Goal: Obtain resource: Obtain resource

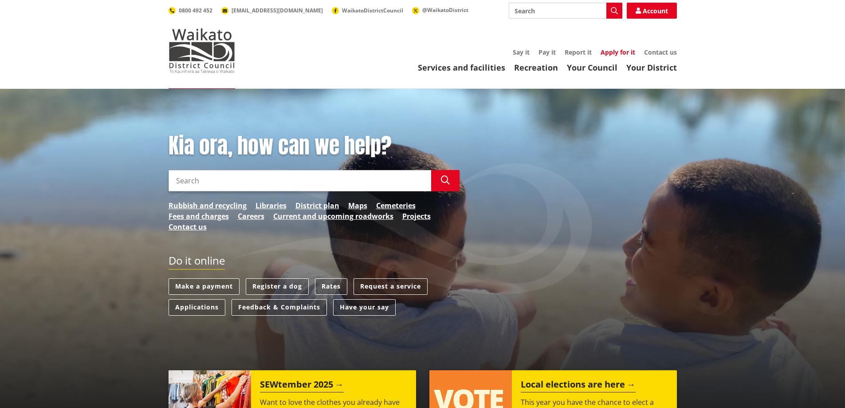
click at [616, 52] on link "Apply for it" at bounding box center [618, 52] width 35 height 8
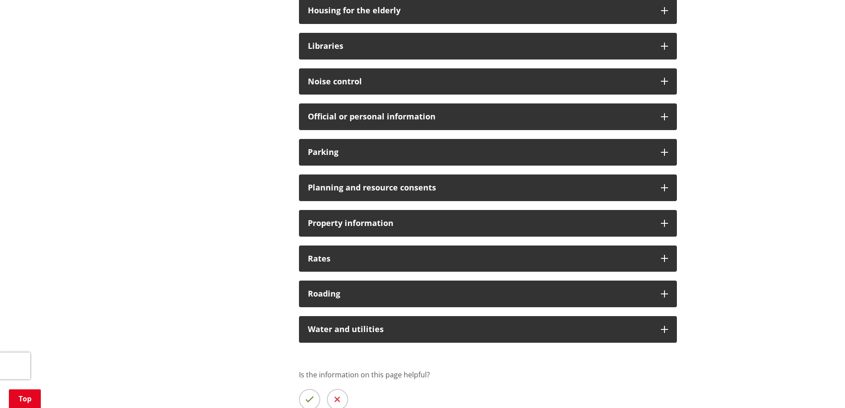
scroll to position [563, 0]
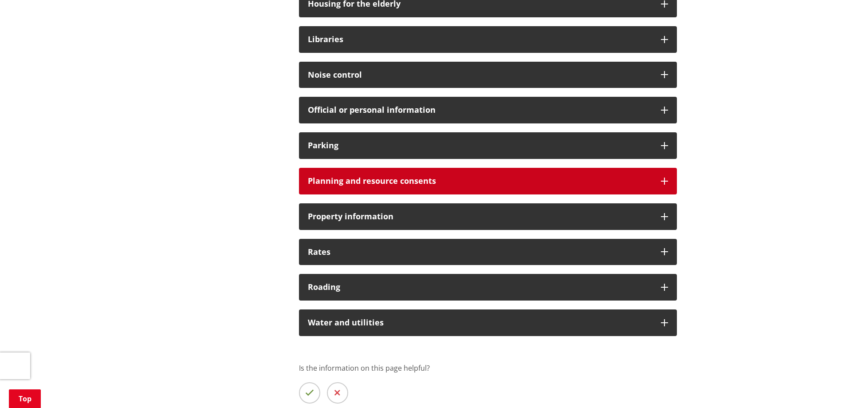
click at [664, 181] on icon at bounding box center [664, 181] width 7 height 7
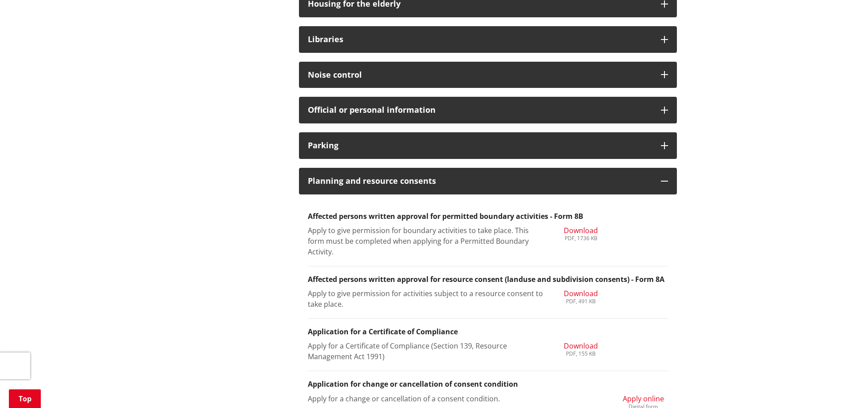
click at [576, 228] on span "Download" at bounding box center [581, 230] width 34 height 10
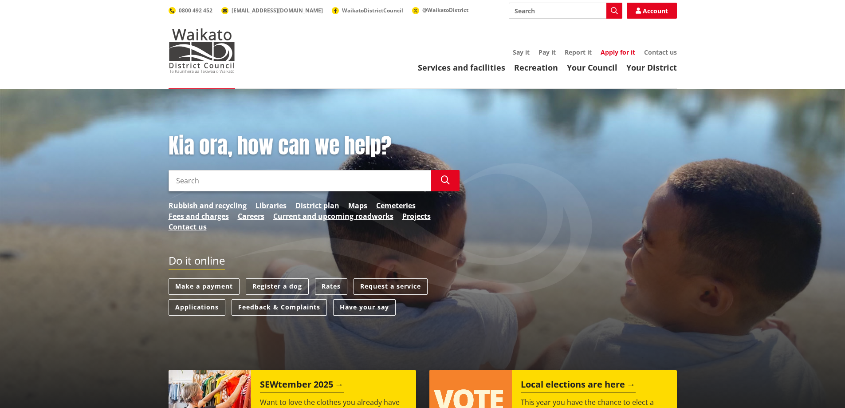
click at [614, 51] on link "Apply for it" at bounding box center [618, 52] width 35 height 8
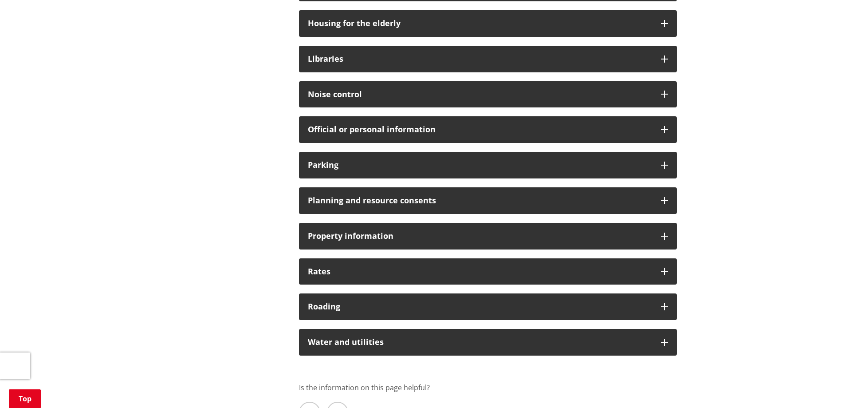
scroll to position [561, 0]
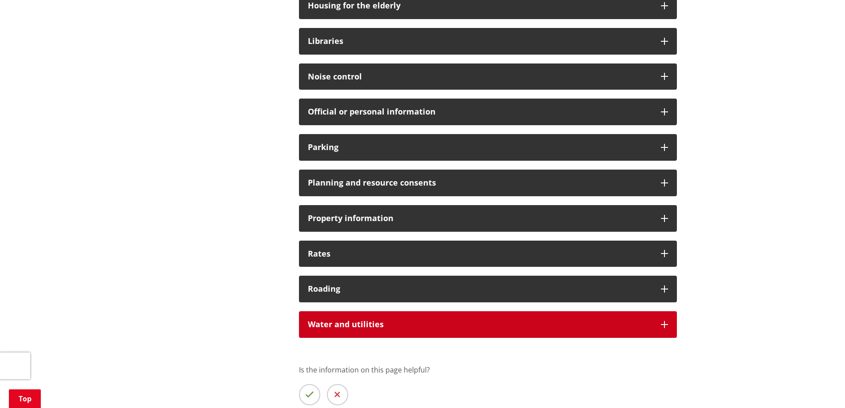
click at [656, 329] on div "Water and utilities" at bounding box center [488, 324] width 378 height 27
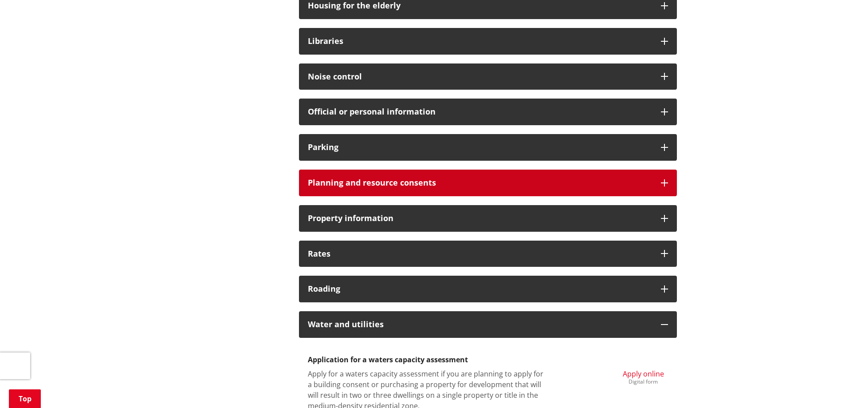
click at [662, 182] on icon at bounding box center [664, 182] width 7 height 7
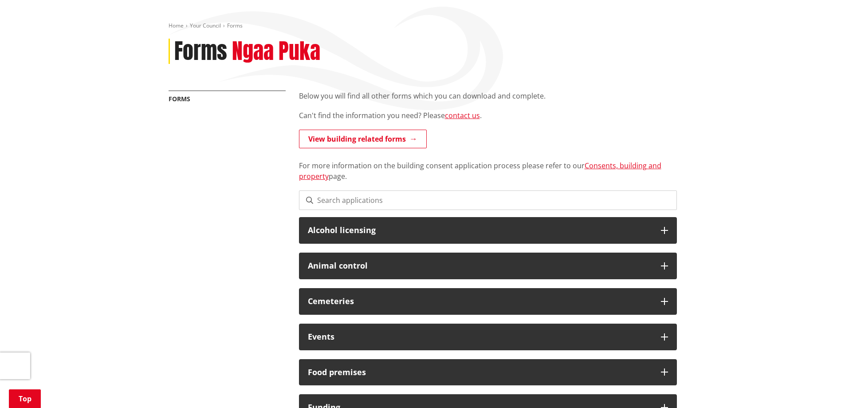
scroll to position [0, 0]
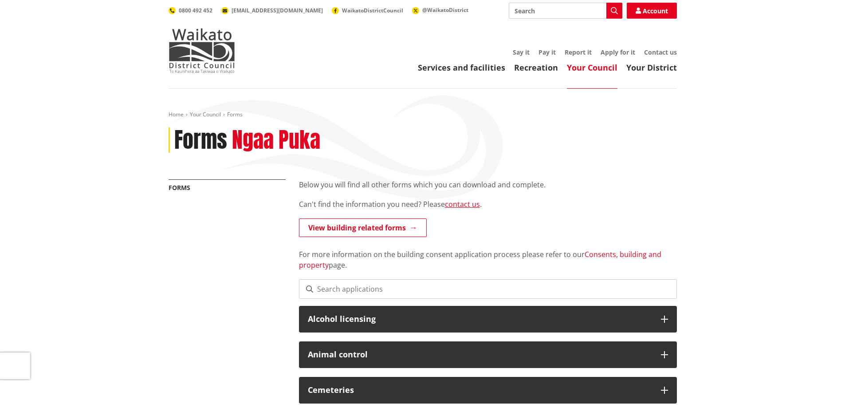
click at [598, 256] on link "Consents, building and property" at bounding box center [480, 259] width 363 height 20
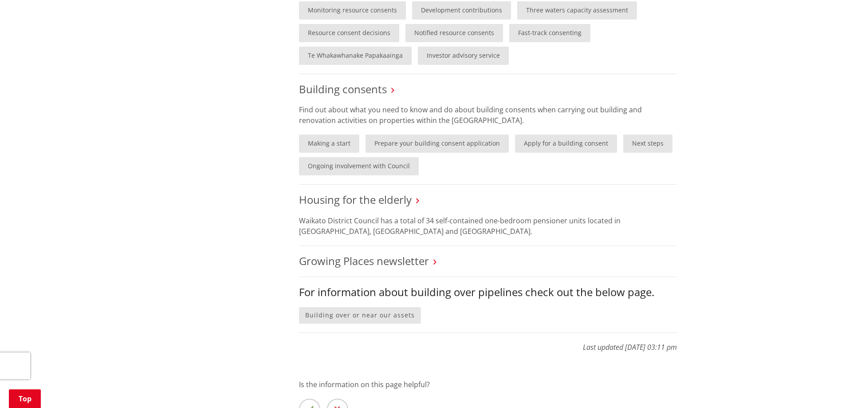
scroll to position [648, 0]
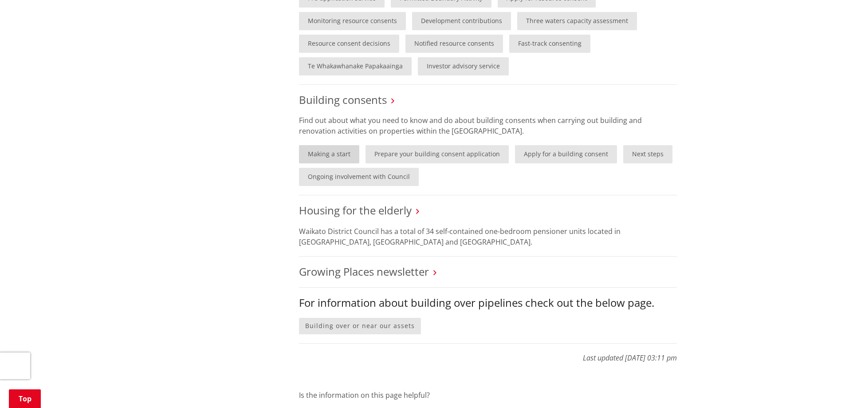
click at [341, 158] on link "Making a start" at bounding box center [329, 154] width 60 height 18
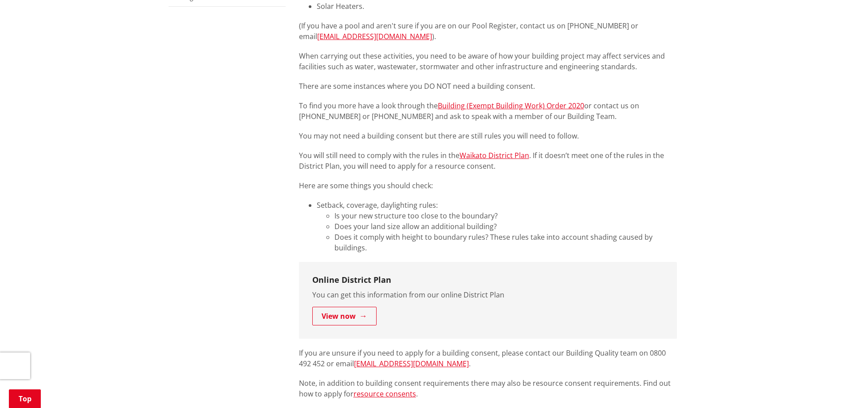
scroll to position [401, 0]
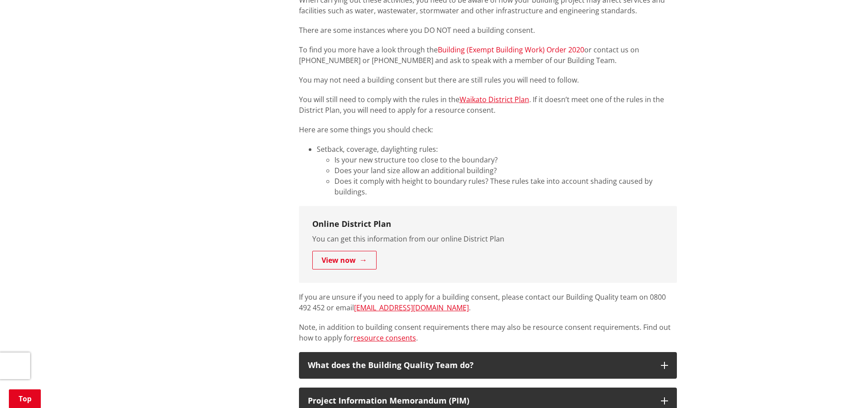
click at [485, 50] on link "Building (Exempt Building Work) Order 2020" at bounding box center [511, 50] width 146 height 10
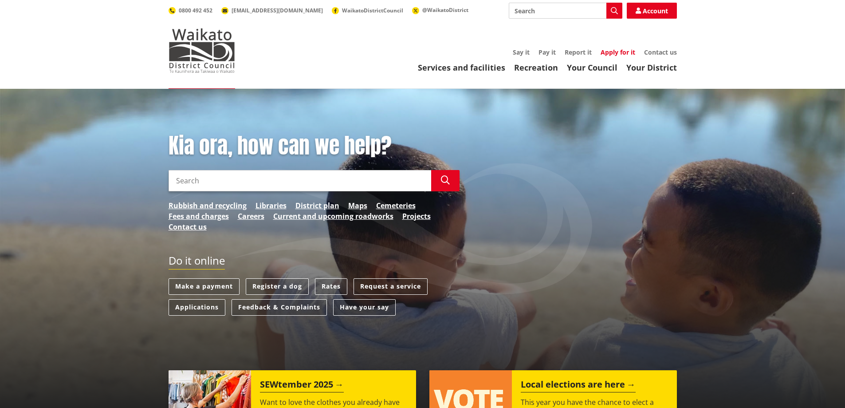
click at [625, 48] on link "Apply for it" at bounding box center [618, 52] width 35 height 8
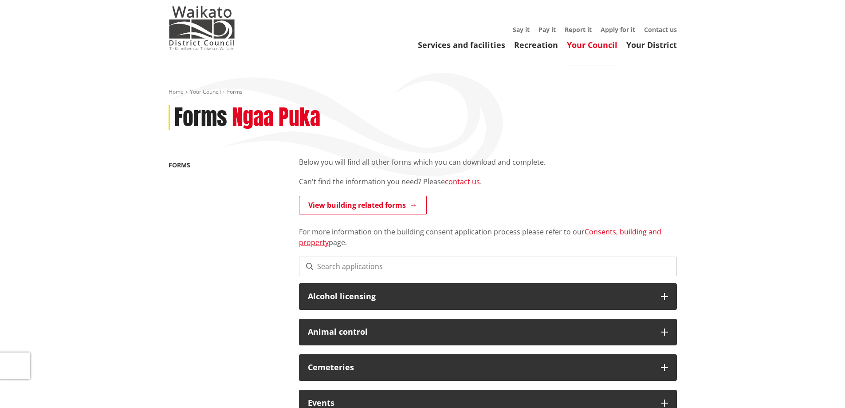
scroll to position [5, 0]
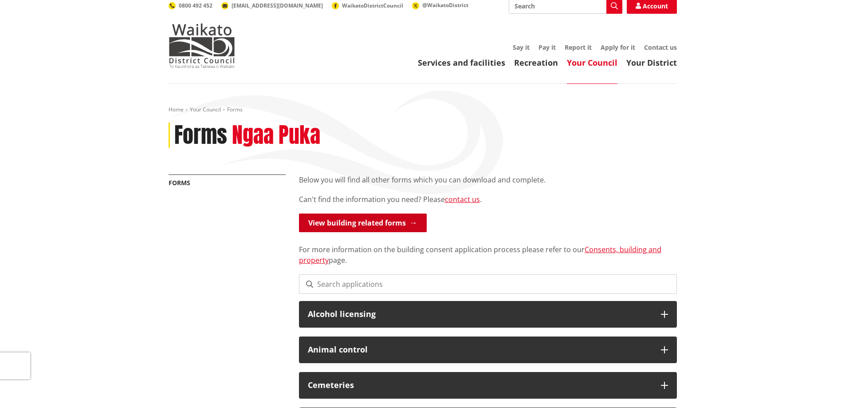
click at [407, 222] on link "View building related forms" at bounding box center [363, 222] width 128 height 19
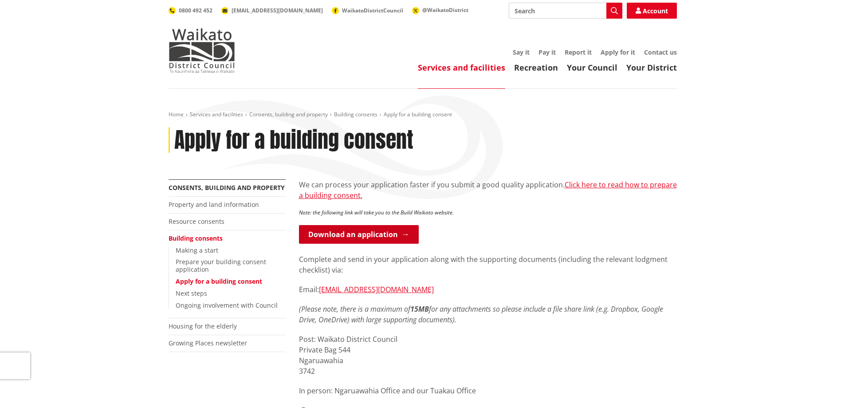
click at [367, 238] on link "Download an application" at bounding box center [359, 234] width 120 height 19
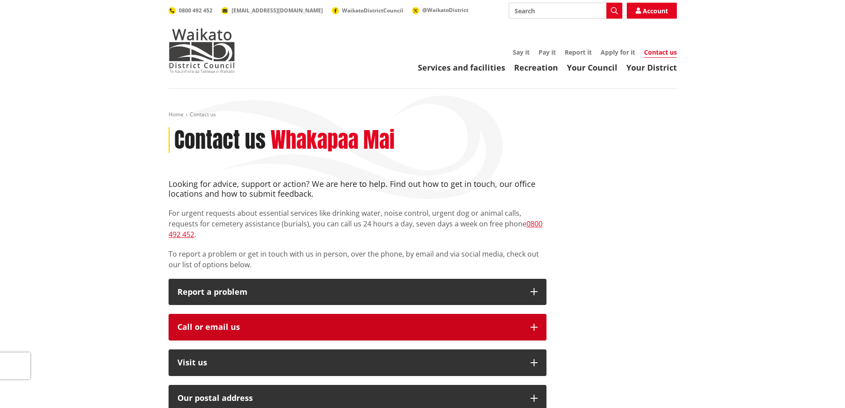
click at [458, 323] on div "Call or email us" at bounding box center [350, 327] width 344 height 9
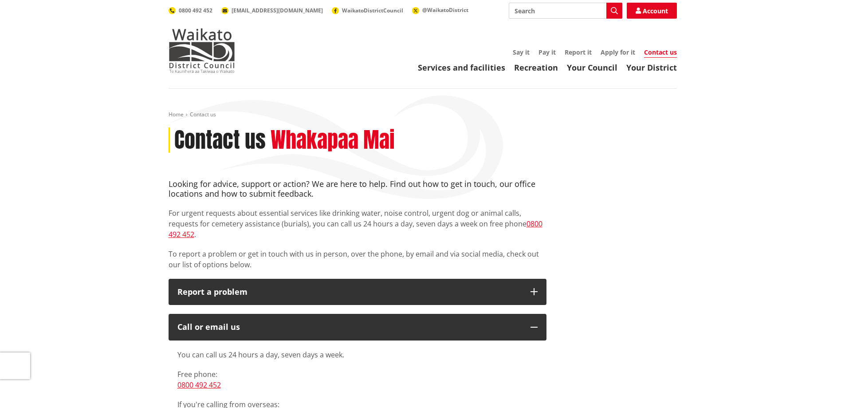
click at [548, 11] on input "Search" at bounding box center [566, 11] width 114 height 16
type input "septic tank approval"
click at [614, 13] on icon "button" at bounding box center [614, 10] width 7 height 7
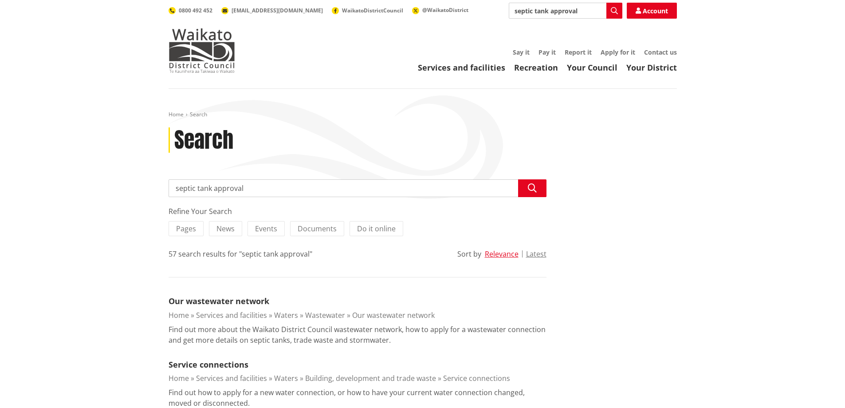
drag, startPoint x: 580, startPoint y: 13, endPoint x: 601, endPoint y: 13, distance: 21.3
click at [581, 13] on input "septic tank approval" at bounding box center [566, 11] width 114 height 16
drag, startPoint x: 512, startPoint y: 12, endPoint x: 526, endPoint y: 17, distance: 14.9
click at [516, 12] on input "septic tank" at bounding box center [566, 11] width 114 height 16
click at [511, 12] on input "septic tank" at bounding box center [566, 11] width 114 height 16
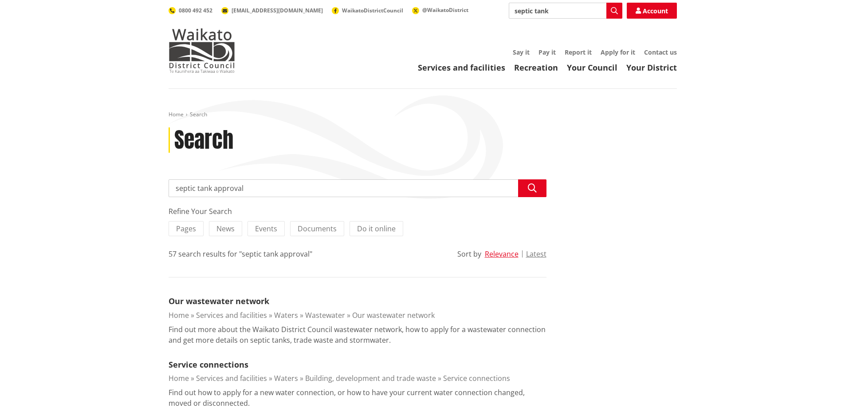
drag, startPoint x: 560, startPoint y: 7, endPoint x: 551, endPoint y: 11, distance: 9.5
click at [552, 11] on input "septic tank" at bounding box center [566, 11] width 114 height 16
type input "septic tank consent"
click at [611, 8] on button "Search" at bounding box center [615, 11] width 16 height 16
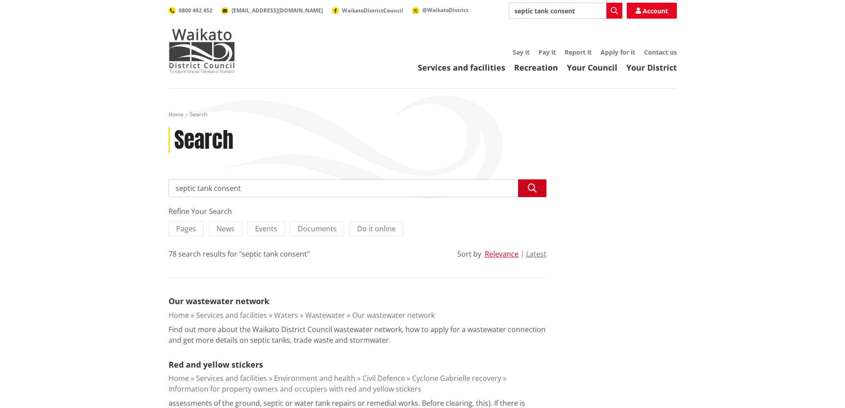
click at [534, 188] on icon "button" at bounding box center [532, 188] width 9 height 9
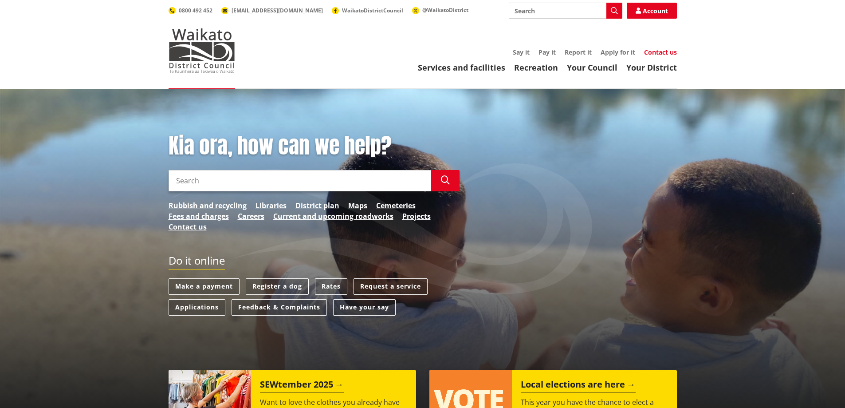
click at [664, 54] on link "Contact us" at bounding box center [660, 52] width 33 height 8
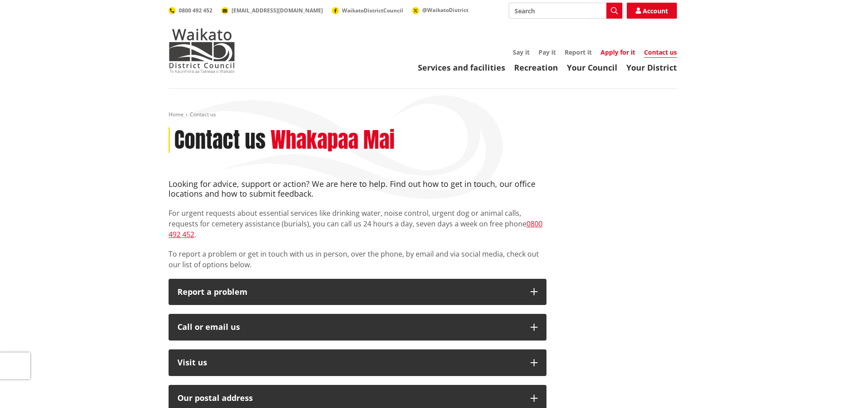
click at [617, 52] on link "Apply for it" at bounding box center [618, 52] width 35 height 8
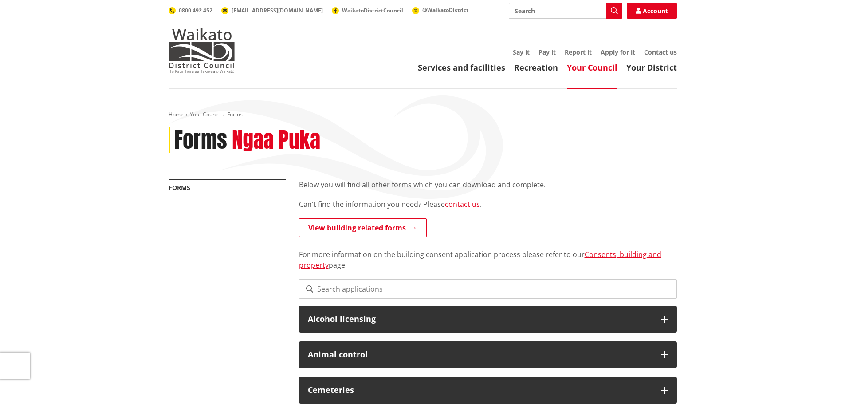
click at [458, 205] on link "contact us" at bounding box center [462, 204] width 35 height 10
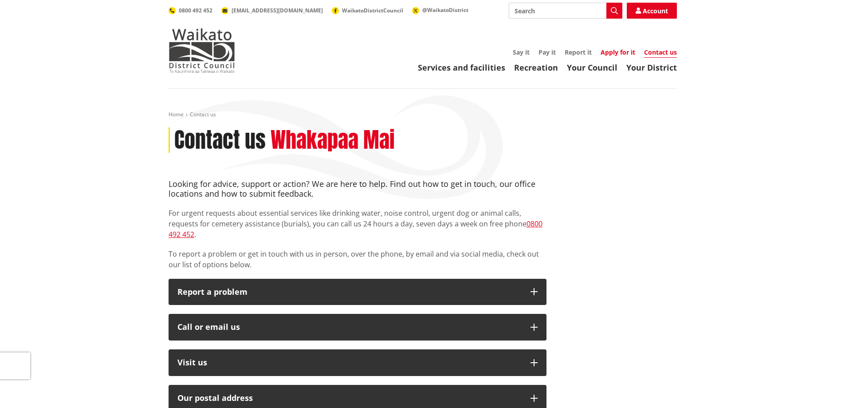
click at [608, 55] on link "Apply for it" at bounding box center [618, 52] width 35 height 8
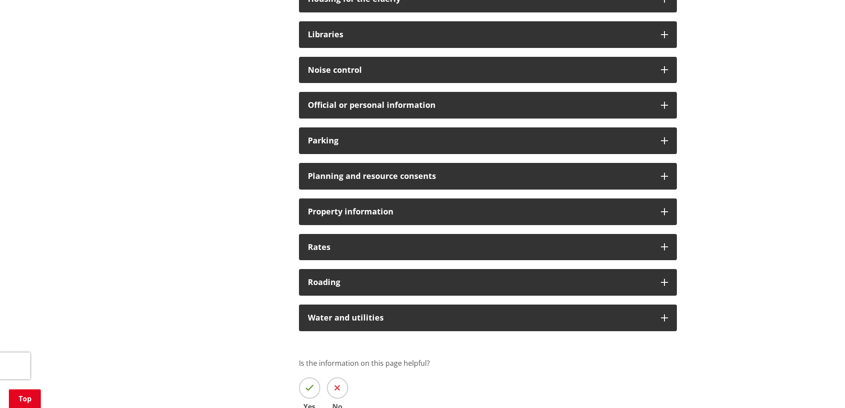
scroll to position [569, 0]
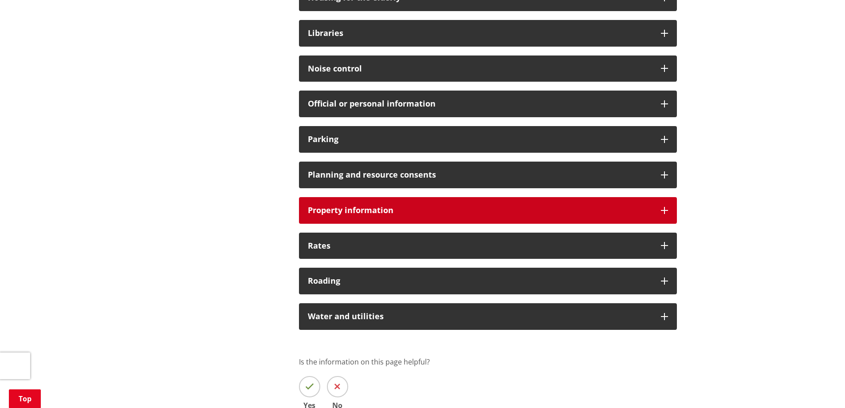
click at [349, 206] on h3 "Property information" at bounding box center [480, 210] width 344 height 9
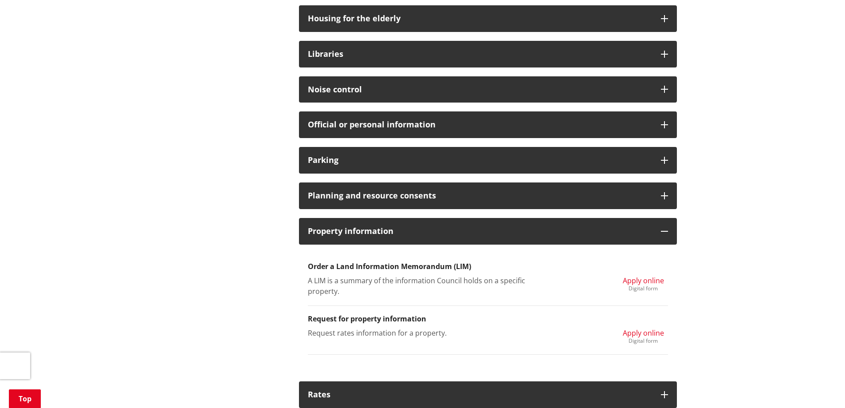
scroll to position [547, 0]
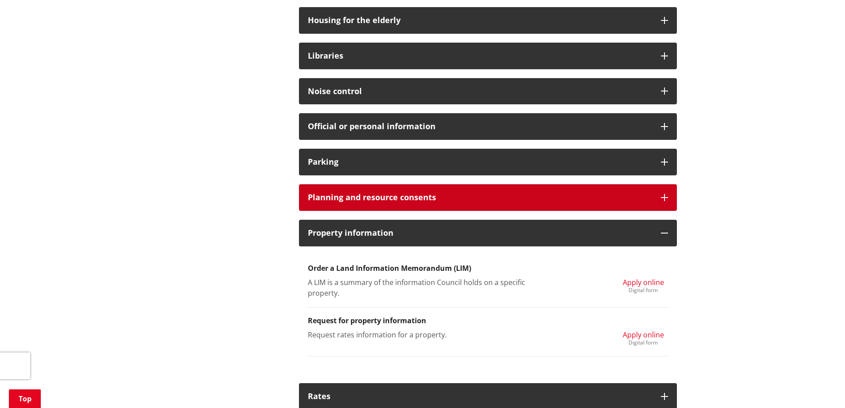
click at [432, 201] on h3 "Planning and resource consents" at bounding box center [480, 197] width 344 height 9
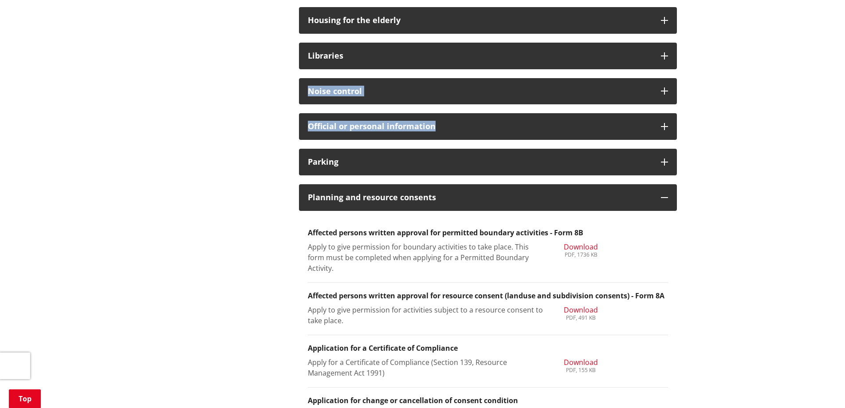
drag, startPoint x: 809, startPoint y: 93, endPoint x: 809, endPoint y: 44, distance: 48.8
click at [809, 44] on div "Home Your Council Forms Forms Ngaa Puka More from this section Forms Below you …" at bounding box center [422, 361] width 845 height 1638
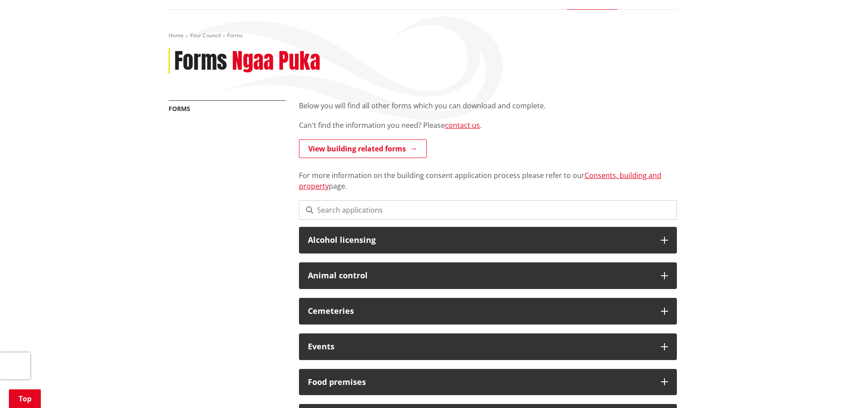
scroll to position [0, 0]
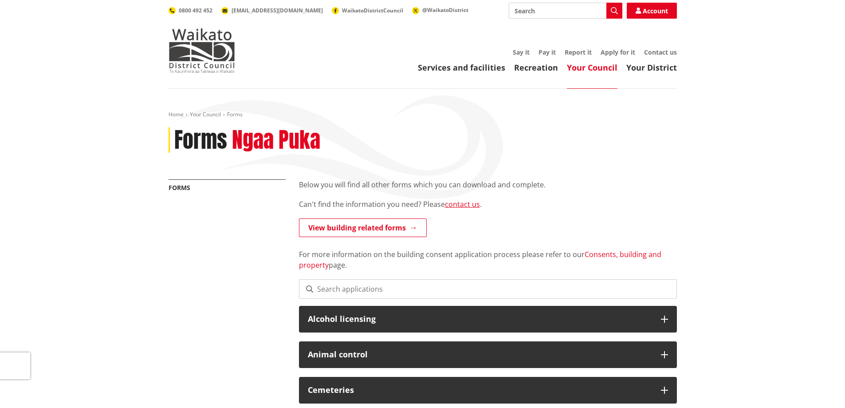
click at [625, 252] on link "Consents, building and property" at bounding box center [480, 259] width 363 height 20
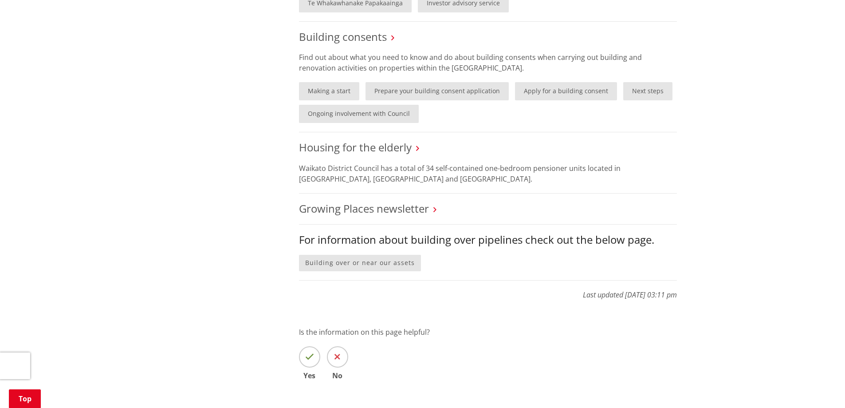
scroll to position [719, 0]
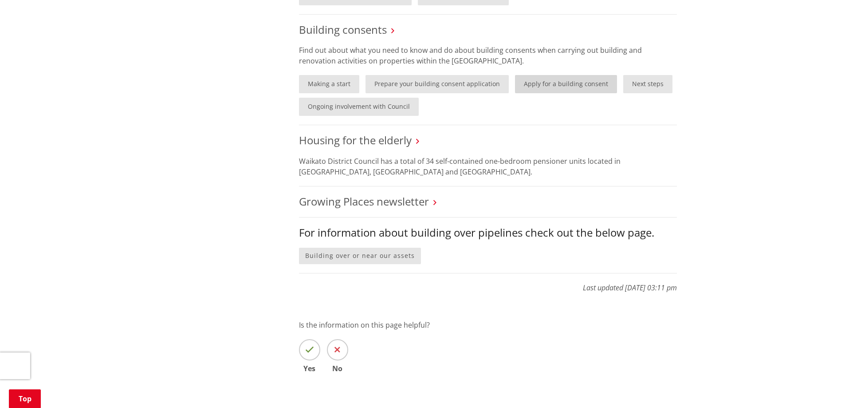
click at [569, 85] on link "Apply for a building consent" at bounding box center [566, 84] width 102 height 18
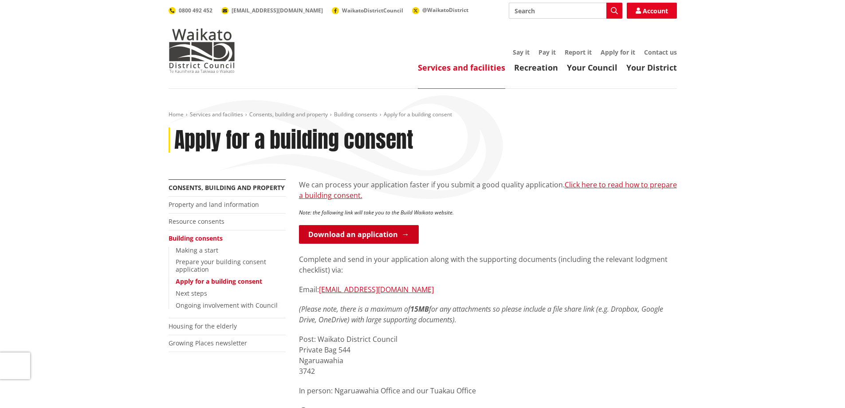
click at [342, 235] on link "Download an application" at bounding box center [359, 234] width 120 height 19
